Goal: Answer question/provide support: Share knowledge or assist other users

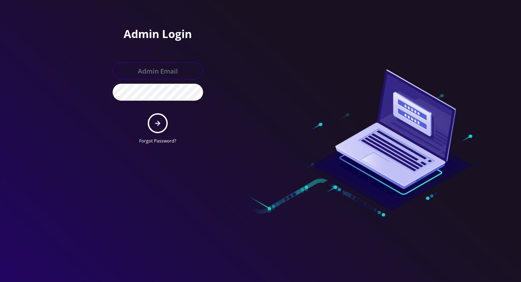
type input "[PERSON_NAME][EMAIL_ADDRESS][DOMAIN_NAME]"
click at [158, 123] on icon "submit" at bounding box center [157, 123] width 5 height 5
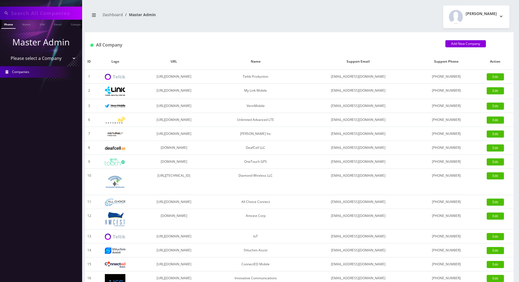
scroll to position [0, 2]
click at [58, 15] on input "text" at bounding box center [46, 13] width 70 height 10
paste input "[EMAIL_ADDRESS][DOMAIN_NAME]"
type input "ngaudreault@unno.ca"
click at [55, 25] on link "Email" at bounding box center [55, 24] width 13 height 9
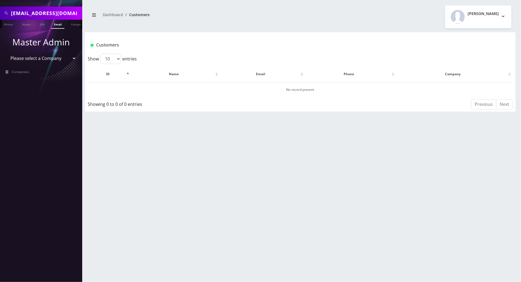
click at [57, 25] on link "Email" at bounding box center [57, 24] width 13 height 9
click at [21, 72] on span "Companies" at bounding box center [20, 72] width 17 height 5
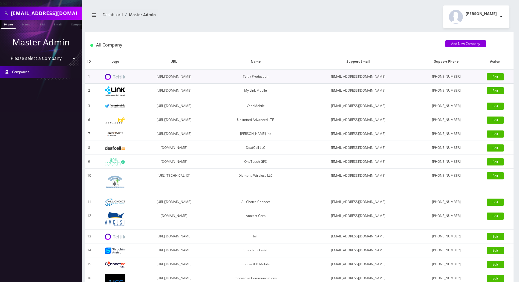
click at [117, 79] on img at bounding box center [115, 77] width 21 height 6
click at [118, 78] on img at bounding box center [115, 77] width 21 height 6
click at [9, 24] on link "Phone" at bounding box center [8, 24] width 14 height 9
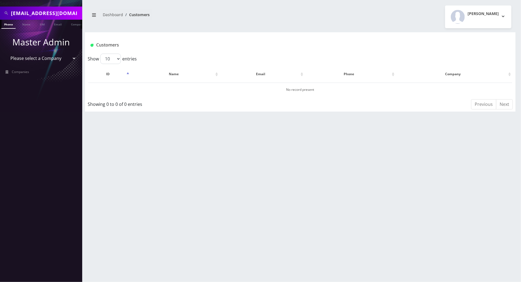
drag, startPoint x: 72, startPoint y: 15, endPoint x: 10, endPoint y: 13, distance: 62.5
click at [10, 13] on div "ngaudreault@unno.ca" at bounding box center [40, 13] width 79 height 10
paste input "comptabilite"
type input "[EMAIL_ADDRESS][DOMAIN_NAME]"
click at [60, 24] on link "Email" at bounding box center [57, 24] width 13 height 9
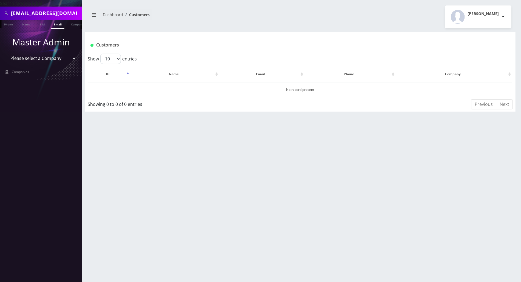
click at [60, 24] on link "Email" at bounding box center [57, 24] width 13 height 9
click at [72, 13] on input "[EMAIL_ADDRESS][DOMAIN_NAME]" at bounding box center [46, 13] width 70 height 10
drag, startPoint x: 73, startPoint y: 13, endPoint x: -3, endPoint y: 12, distance: 75.9
click at [0, 12] on html "Search Mode: Global comptabilite@unno.ca Phone Name SIM Email Company Customer …" at bounding box center [260, 141] width 521 height 282
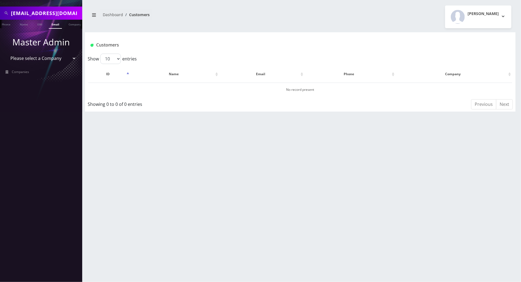
paste input "mh"
type input "[EMAIL_ADDRESS][DOMAIN_NAME]"
click at [58, 21] on link "Email" at bounding box center [55, 24] width 13 height 9
click at [57, 24] on link "Email" at bounding box center [57, 24] width 13 height 9
click at [31, 57] on select "Please select a Company Teltik Production My Link Mobile VennMobile Unlimited A…" at bounding box center [41, 58] width 70 height 10
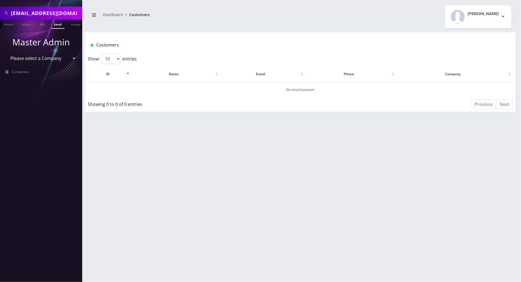
select select "1"
click at [6, 53] on select "Please select a Company Teltik Production My Link Mobile VennMobile Unlimited A…" at bounding box center [41, 58] width 70 height 10
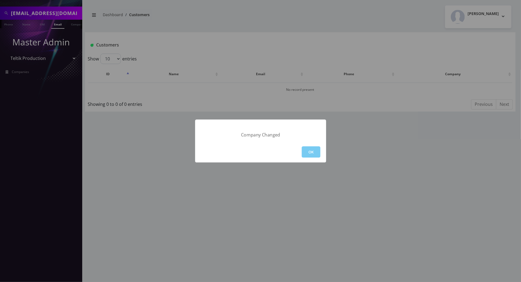
click at [318, 152] on button "OK" at bounding box center [311, 152] width 19 height 11
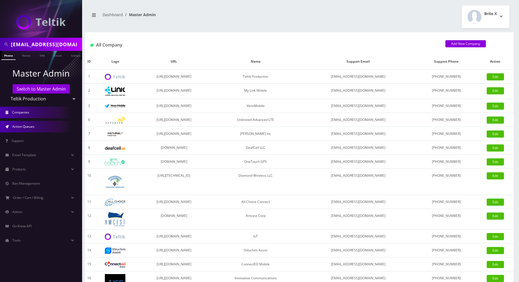
click at [27, 128] on span "Action Queues" at bounding box center [23, 126] width 22 height 5
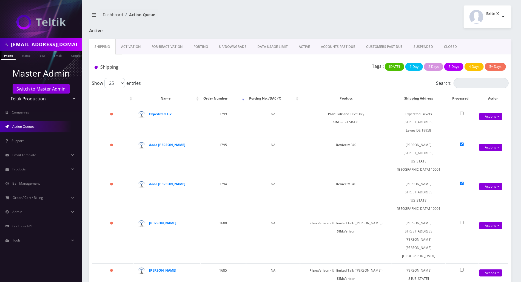
scroll to position [0, 2]
click at [57, 57] on link "Email" at bounding box center [55, 55] width 13 height 9
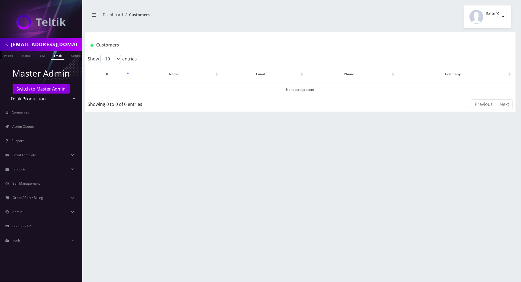
click at [57, 57] on link "Email" at bounding box center [57, 55] width 13 height 9
drag, startPoint x: 62, startPoint y: 47, endPoint x: -3, endPoint y: 47, distance: 64.6
click at [0, 47] on html "[EMAIL_ADDRESS][DOMAIN_NAME] Phone Name SIM Email Company Customer Master Admin…" at bounding box center [260, 141] width 521 height 282
paste input "invoice #898"
click at [501, 176] on div "mh@unno.ca Phone Name SIM Email Company Customer Dashboard Customers Brite X" at bounding box center [299, 141] width 441 height 282
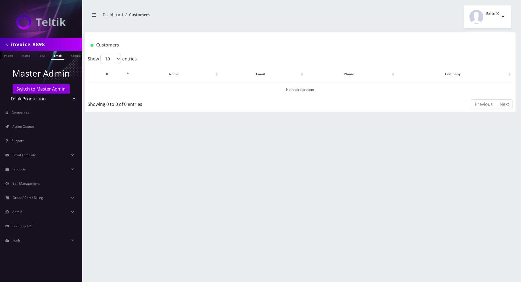
drag, startPoint x: 49, startPoint y: 42, endPoint x: -3, endPoint y: 44, distance: 52.1
click at [0, 44] on html "invoice #898 Phone Name SIM Email Company Customer Master Admin Switch to Maste…" at bounding box center [260, 141] width 521 height 282
paste input "UNNO"
type input "UNNO"
click at [24, 57] on link "Name" at bounding box center [26, 55] width 14 height 9
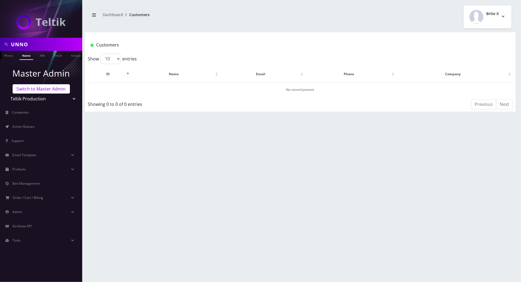
click at [32, 91] on link "Switch to Master Admin" at bounding box center [41, 88] width 57 height 9
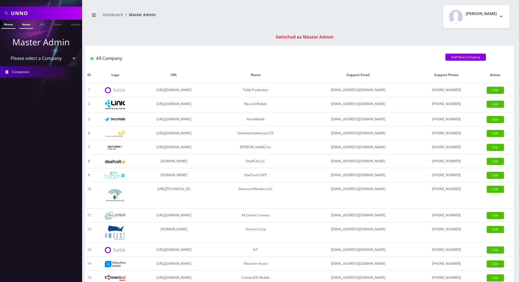
click at [28, 25] on link "Name" at bounding box center [26, 24] width 14 height 9
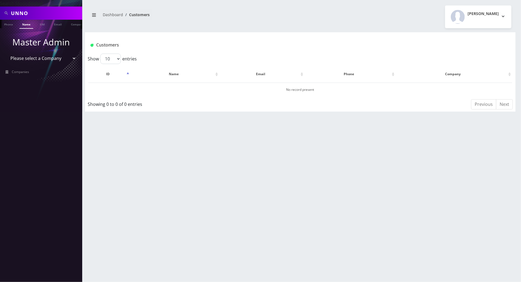
click at [34, 14] on input "UNNO" at bounding box center [46, 13] width 70 height 10
click at [30, 25] on link "Name" at bounding box center [26, 24] width 14 height 9
drag, startPoint x: 33, startPoint y: 15, endPoint x: -3, endPoint y: 13, distance: 35.9
click at [0, 13] on html "Search Mode: Global UNNO Phone Name SIM Email Company Customer Master Admin Ple…" at bounding box center [260, 141] width 521 height 282
click at [28, 25] on link "Name" at bounding box center [26, 24] width 14 height 9
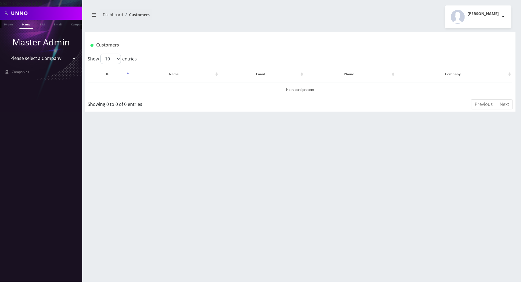
scroll to position [0, 2]
drag, startPoint x: 30, startPoint y: 12, endPoint x: 7, endPoint y: 14, distance: 23.4
click at [7, 14] on div "UNNO" at bounding box center [40, 13] width 79 height 10
type input "inc"
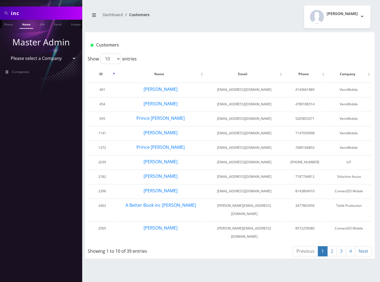
drag, startPoint x: 41, startPoint y: 12, endPoint x: -3, endPoint y: 12, distance: 43.8
click at [0, 12] on html "Search Mode: Global inc Phone Name SIM Email Company Customer Master Admin Plea…" at bounding box center [190, 141] width 380 height 282
paste input "9296300505"
type input "9296300505"
click at [7, 26] on link "Phone" at bounding box center [8, 24] width 14 height 9
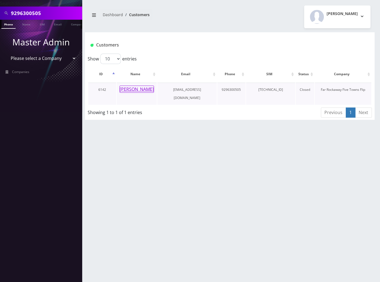
click at [131, 90] on button "Yitty Klein" at bounding box center [136, 89] width 35 height 7
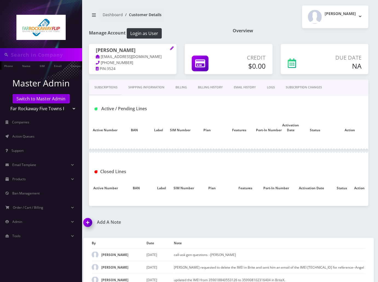
type input "9296300505"
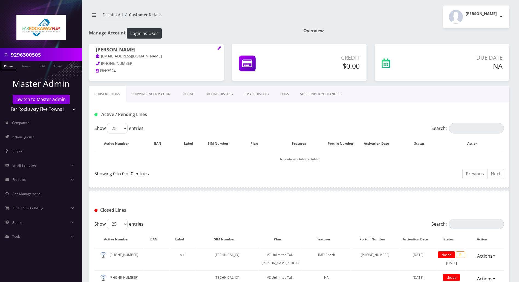
click at [186, 95] on link "Billing" at bounding box center [188, 94] width 24 height 16
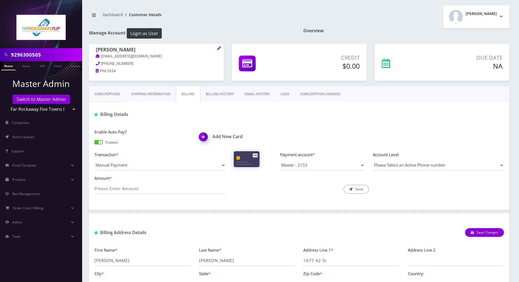
click at [214, 95] on link "Billing History" at bounding box center [220, 94] width 39 height 16
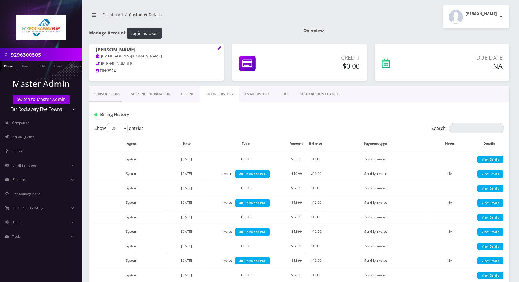
click at [113, 92] on link "Subscriptions" at bounding box center [107, 94] width 37 height 16
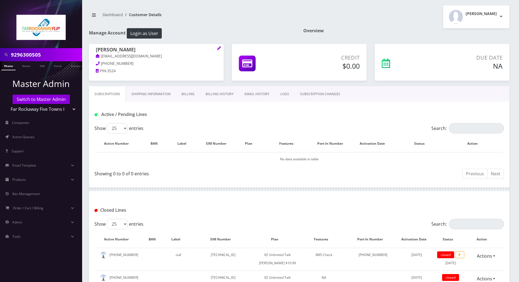
click at [214, 93] on link "Billing History" at bounding box center [219, 94] width 39 height 16
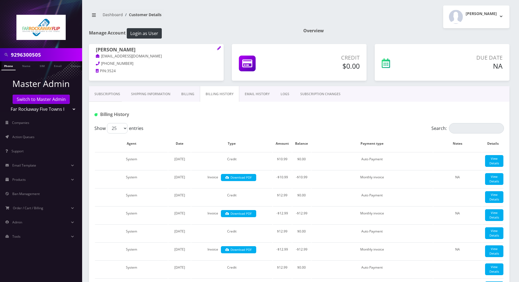
click at [112, 93] on link "Subscriptions" at bounding box center [107, 94] width 37 height 16
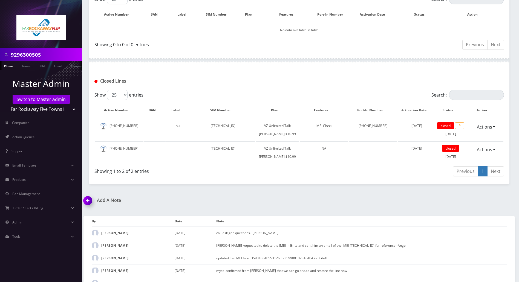
scroll to position [182, 0]
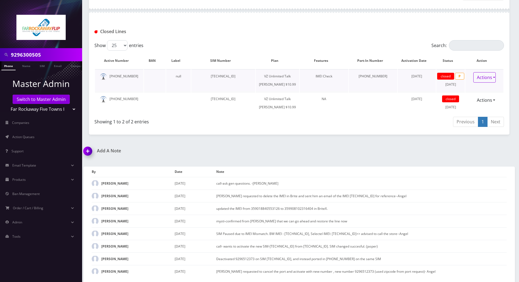
click at [378, 73] on link "Actions" at bounding box center [485, 77] width 22 height 10
click at [289, 150] on div "9296300505 Phone Name SIM Email Company Customer Dashboard Customer Details Tzv…" at bounding box center [299, 51] width 440 height 461
drag, startPoint x: 135, startPoint y: 72, endPoint x: 112, endPoint y: 72, distance: 23.3
click at [112, 72] on td "929-630-0505" at bounding box center [119, 80] width 48 height 22
copy td "929-630-0505"
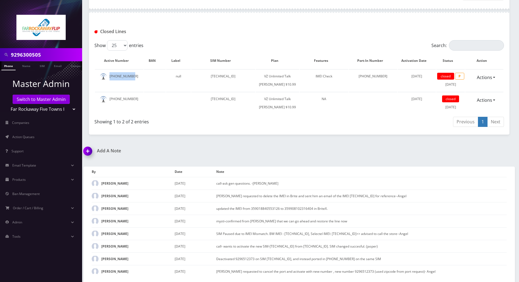
click at [91, 161] on img at bounding box center [89, 153] width 16 height 16
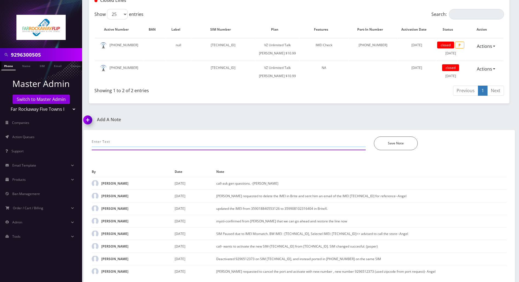
click at [138, 143] on input "text" at bounding box center [229, 142] width 274 height 10
click at [218, 144] on input "text" at bounding box center [229, 142] width 274 height 10
type input "called for she has no mms-- but then acct was already closed- tried to pull up …"
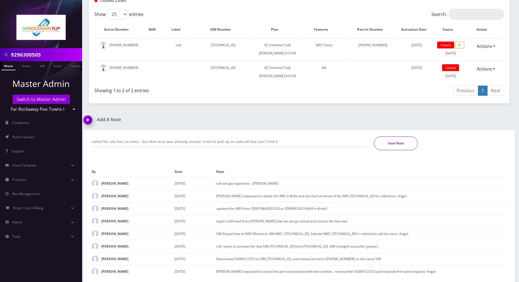
drag, startPoint x: 410, startPoint y: 143, endPoint x: 368, endPoint y: 152, distance: 43.1
click at [378, 143] on button "Save Note" at bounding box center [396, 144] width 44 height 14
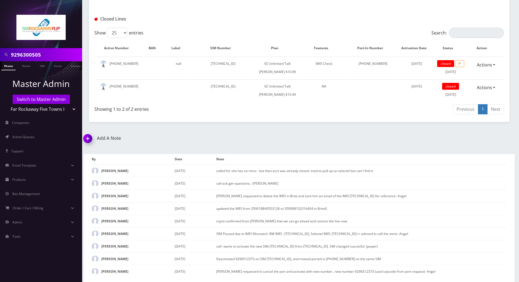
scroll to position [207, 0]
click at [333, 134] on div "9296300505 Phone Name SIM Email Company Customer Dashboard Customer Details Tzv…" at bounding box center [299, 46] width 440 height 474
click at [329, 135] on div "9296300505 Phone Name SIM Email Company Customer Dashboard Customer Details Tzv…" at bounding box center [299, 46] width 440 height 474
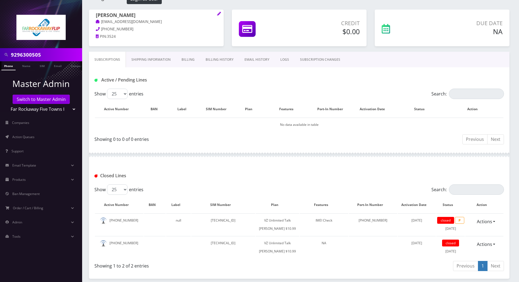
scroll to position [0, 0]
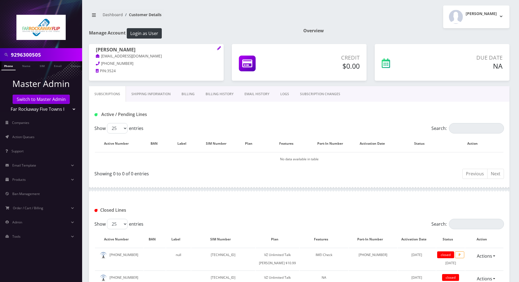
click at [378, 106] on div "Active / Pending Lines" at bounding box center [299, 112] width 421 height 21
drag, startPoint x: 48, startPoint y: 100, endPoint x: 65, endPoint y: 83, distance: 23.8
click at [48, 100] on link "Switch to Master Admin" at bounding box center [41, 99] width 57 height 9
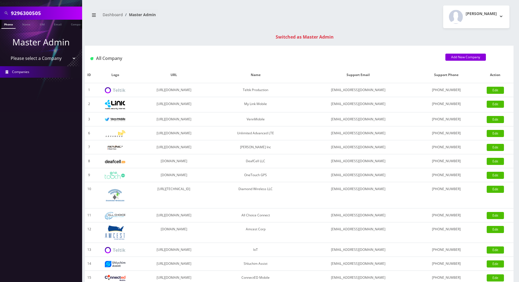
drag, startPoint x: 49, startPoint y: 11, endPoint x: 1, endPoint y: 10, distance: 47.7
click at [1, 10] on div "9296300505" at bounding box center [40, 13] width 79 height 10
paste input "(866) 988 8666"
click at [27, 15] on input "(866) 988 8666" at bounding box center [46, 13] width 70 height 10
click at [16, 12] on input "(866988 8666" at bounding box center [46, 13] width 70 height 10
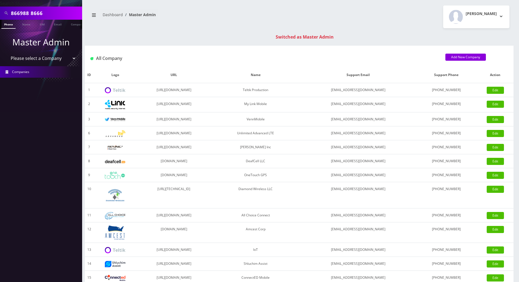
click at [31, 12] on input "866988 8666" at bounding box center [46, 13] width 70 height 10
type input "8669888666"
click at [8, 26] on link "Phone" at bounding box center [8, 24] width 14 height 9
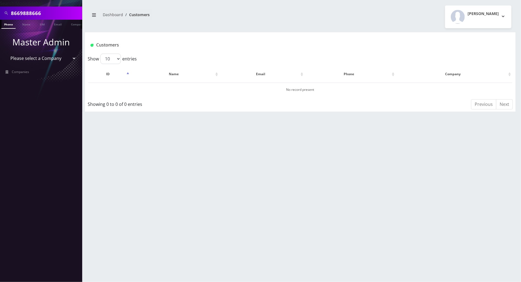
click at [9, 25] on link "Phone" at bounding box center [8, 24] width 14 height 9
drag, startPoint x: 45, startPoint y: 14, endPoint x: -2, endPoint y: 14, distance: 46.8
click at [0, 14] on html "Search Mode: Global 8669888666 Phone Name SIM Email Company Customer Master Adm…" at bounding box center [260, 141] width 521 height 282
click at [10, 26] on link "Phone" at bounding box center [8, 24] width 14 height 9
drag, startPoint x: 46, startPoint y: 12, endPoint x: -3, endPoint y: 15, distance: 49.4
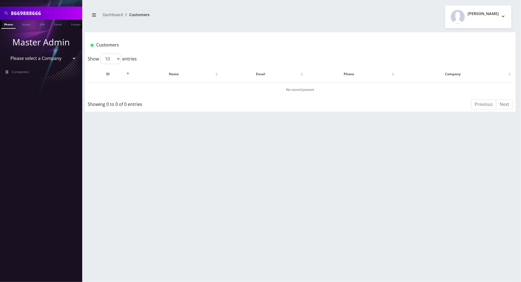
click at [0, 15] on html "Search Mode: Global 8669888666 Phone Name SIM Email Company Customer Master Adm…" at bounding box center [260, 141] width 521 height 282
paste input "[DATE][PERSON_NAME]"
type input "[DATE][PERSON_NAME]"
click at [25, 25] on link "Name" at bounding box center [26, 24] width 14 height 9
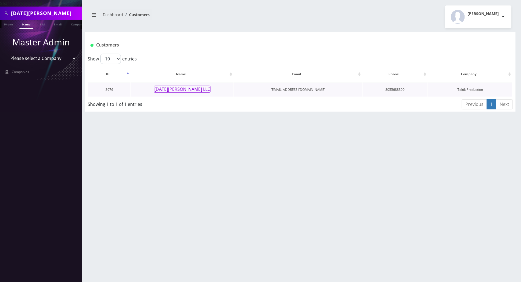
click at [169, 90] on button "[DATE][PERSON_NAME] LLC" at bounding box center [182, 89] width 56 height 7
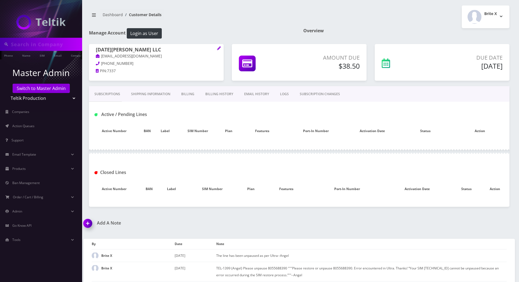
type input "[DATE][PERSON_NAME]"
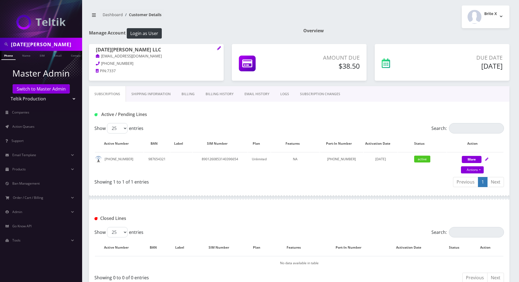
click at [278, 186] on div "Showing 1 to 1 of 1 entries" at bounding box center [197, 183] width 205 height 13
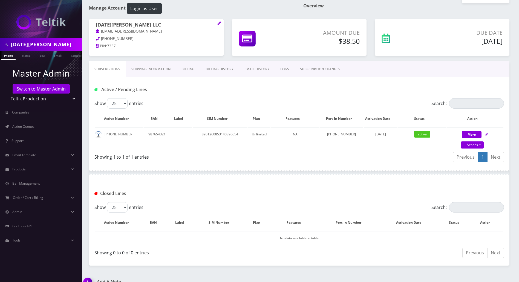
scroll to position [36, 0]
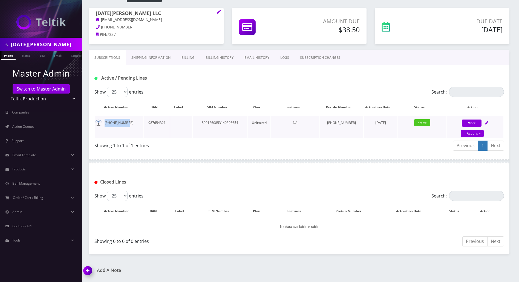
drag, startPoint x: 127, startPoint y: 124, endPoint x: 104, endPoint y: 125, distance: 22.8
click at [104, 125] on td "[PHONE_NUMBER]" at bounding box center [119, 127] width 48 height 22
copy td "[PHONE_NUMBER]"
click at [210, 60] on link "Billing History" at bounding box center [219, 58] width 39 height 16
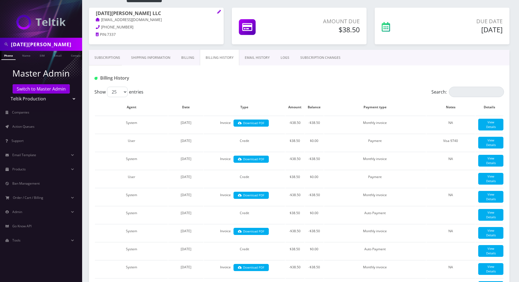
click at [184, 54] on link "Billing" at bounding box center [188, 58] width 24 height 16
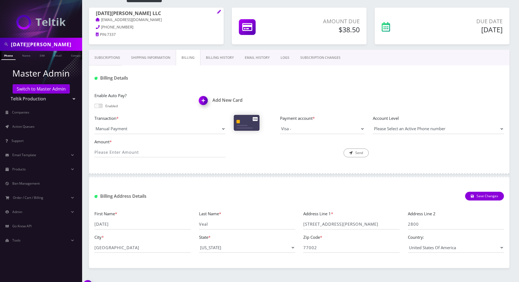
click at [216, 58] on link "Billing History" at bounding box center [220, 58] width 39 height 16
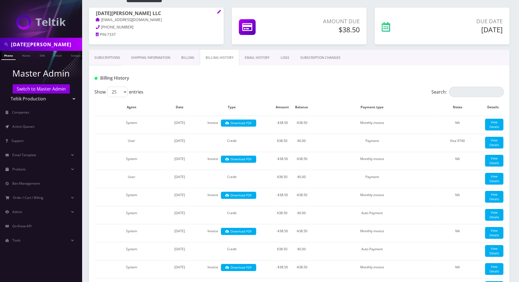
click at [183, 54] on link "Billing" at bounding box center [188, 58] width 24 height 16
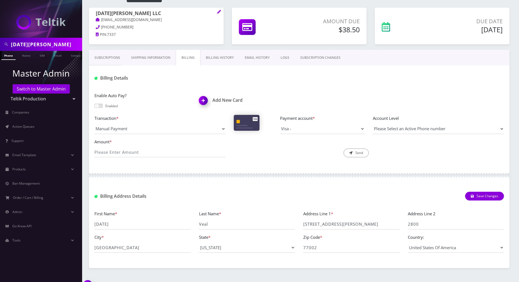
click at [216, 56] on link "Billing History" at bounding box center [220, 58] width 39 height 16
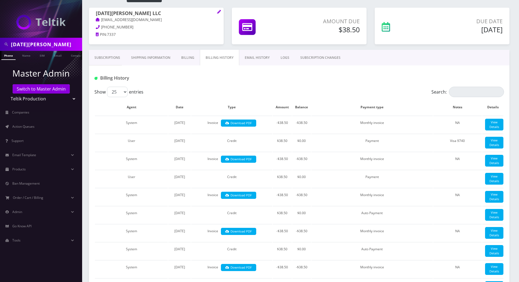
drag, startPoint x: 473, startPoint y: 17, endPoint x: 502, endPoint y: 33, distance: 32.1
click at [502, 33] on div "Due Date [DATE]" at bounding box center [464, 25] width 78 height 16
copy div "Due Date [DATE]"
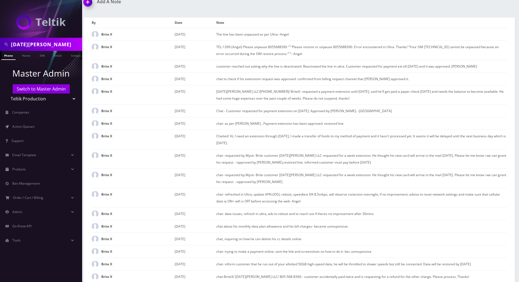
scroll to position [877, 0]
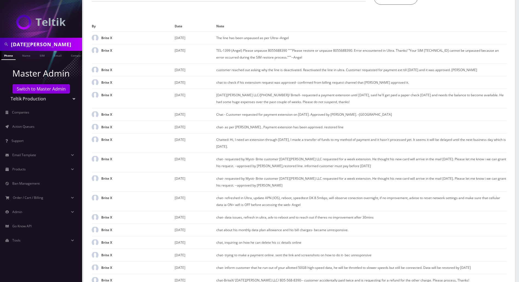
scroll to position [974, 0]
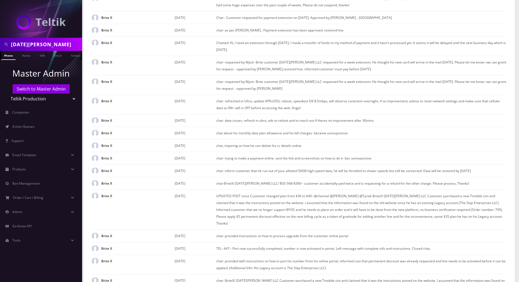
type input "chatted for the port out info- informed him that he should complete the request…"
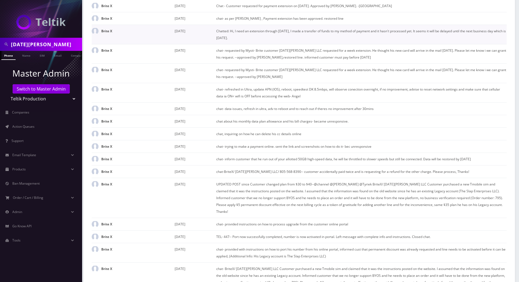
scroll to position [828, 0]
